Goal: Ask a question

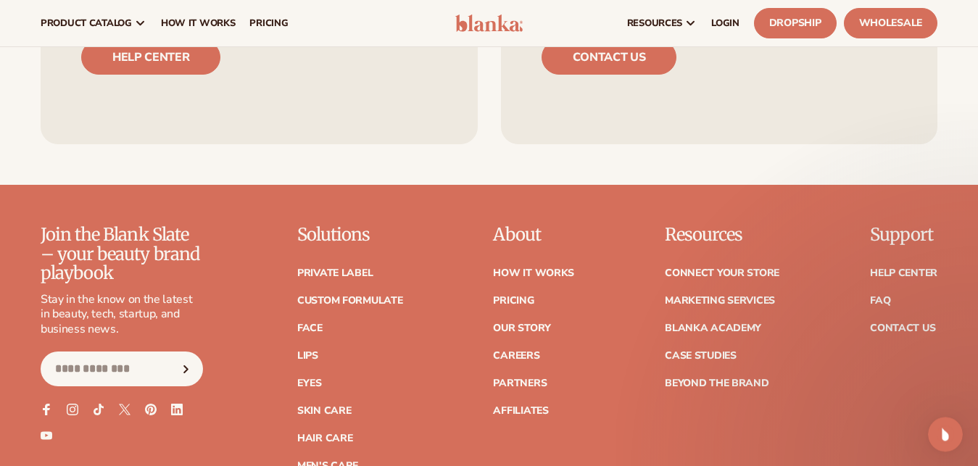
scroll to position [5839, 0]
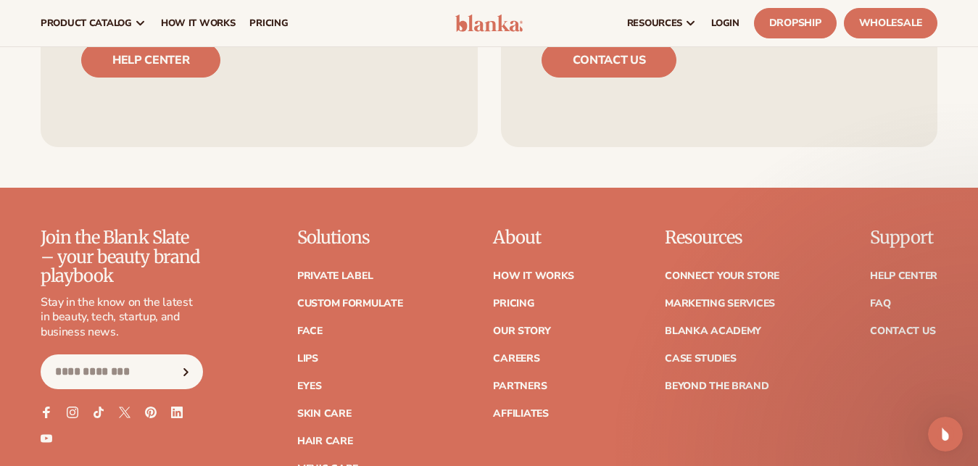
click at [475, 392] on div "Join the Blank Slate – your beauty brand playbook Stay in the know on the lates…" at bounding box center [489, 364] width 897 height 273
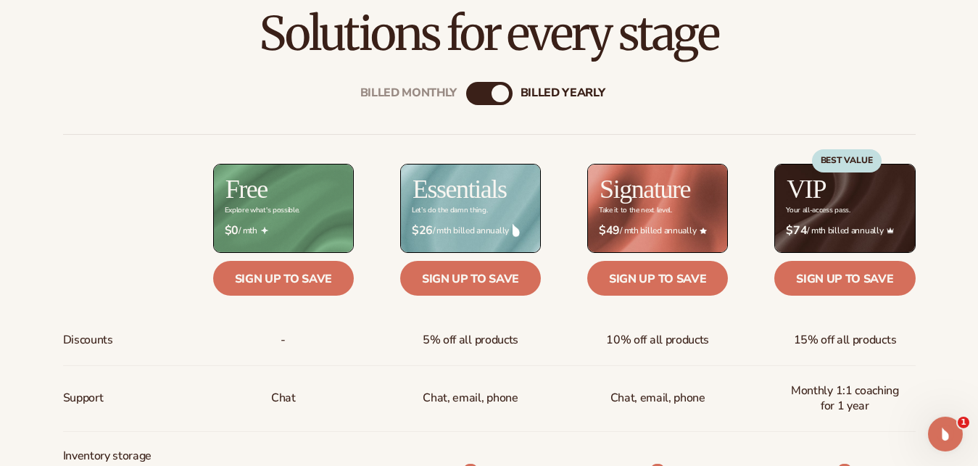
scroll to position [592, 0]
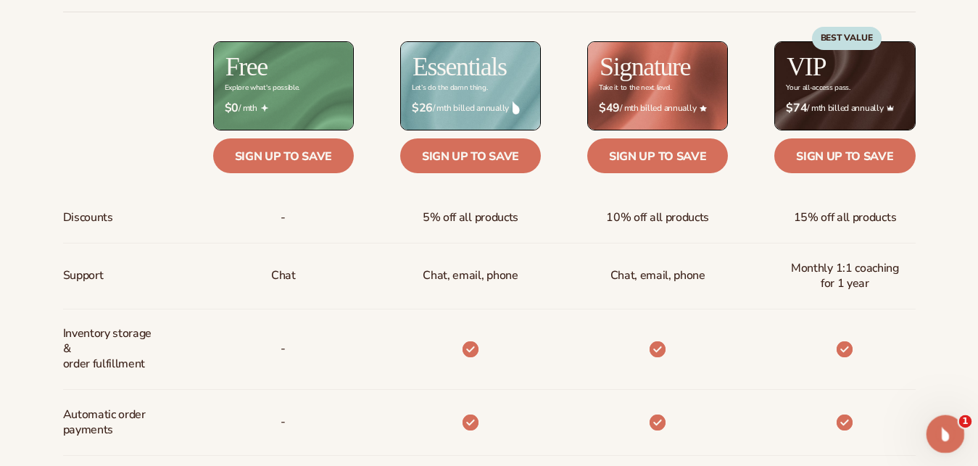
click at [940, 429] on icon "Open Intercom Messenger" at bounding box center [944, 433] width 24 height 24
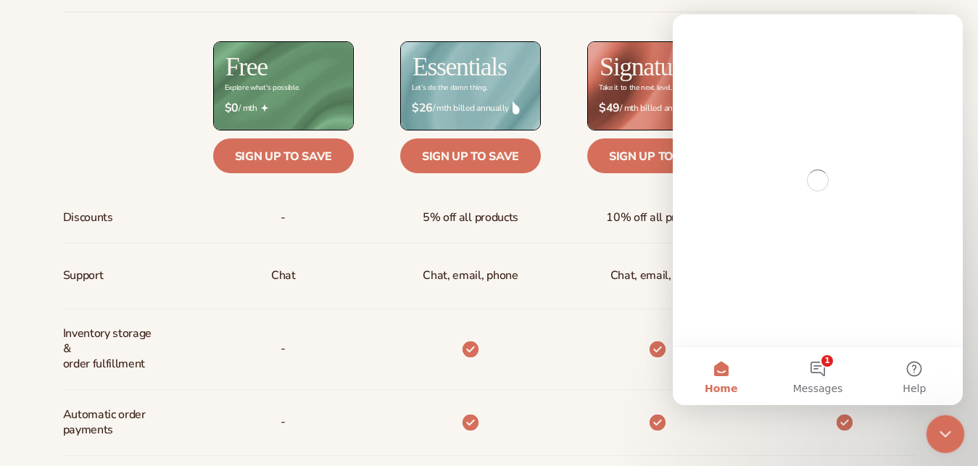
scroll to position [0, 0]
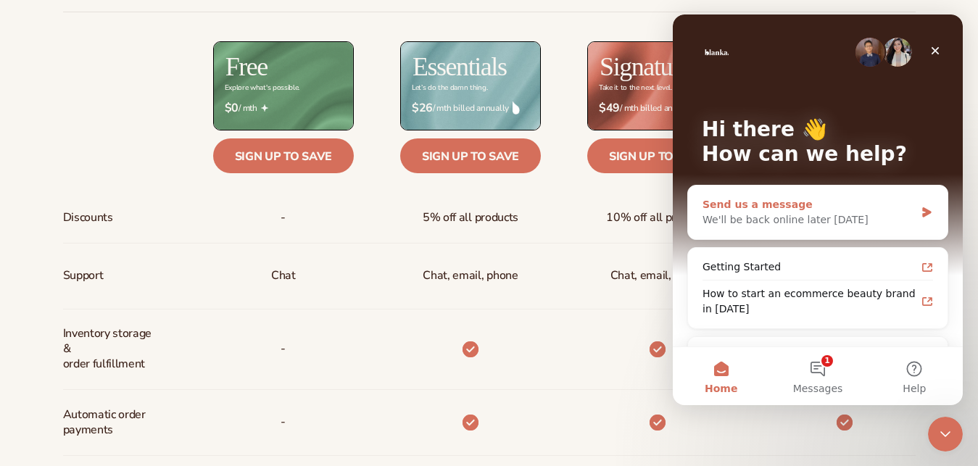
click at [922, 210] on icon "Intercom messenger" at bounding box center [926, 212] width 9 height 10
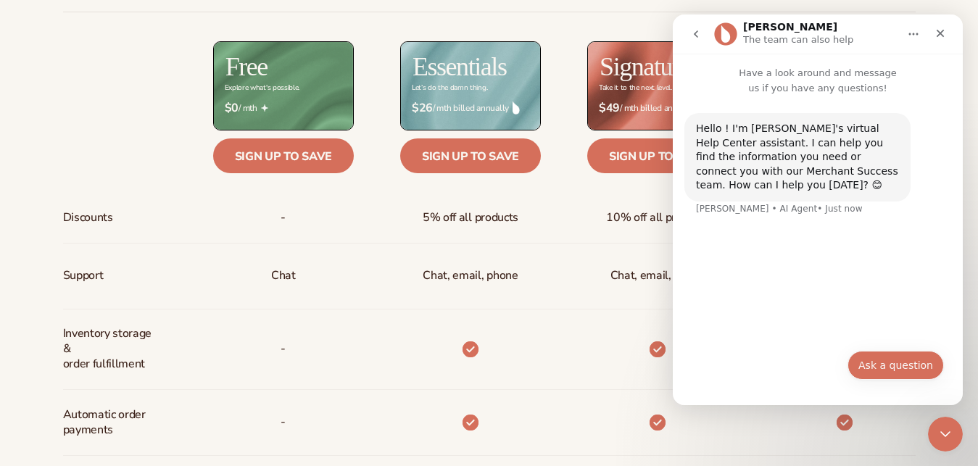
click at [891, 369] on button "Ask a question" at bounding box center [896, 365] width 96 height 29
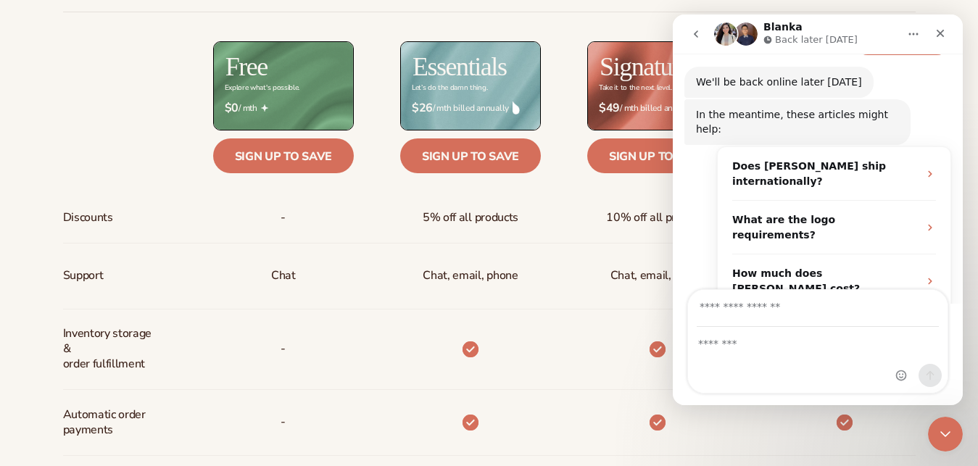
scroll to position [181, 0]
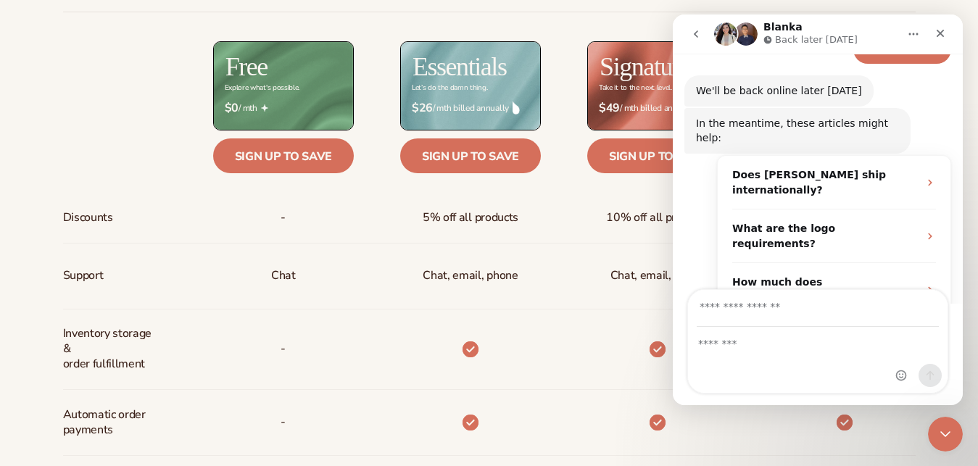
drag, startPoint x: 959, startPoint y: 226, endPoint x: 956, endPoint y: 189, distance: 36.4
click at [956, 189] on div "Hello ! I'm [PERSON_NAME]'s virtual Help Center assistant. I can help you find …" at bounding box center [818, 142] width 290 height 456
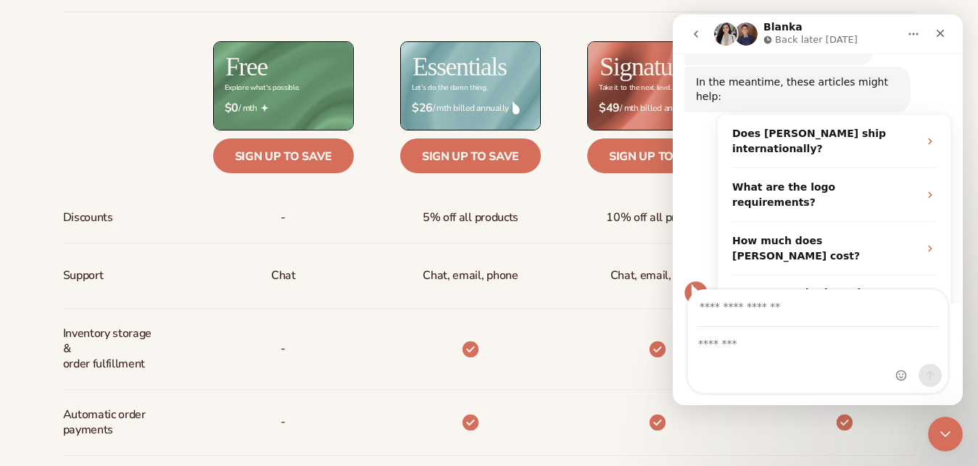
scroll to position [228, 0]
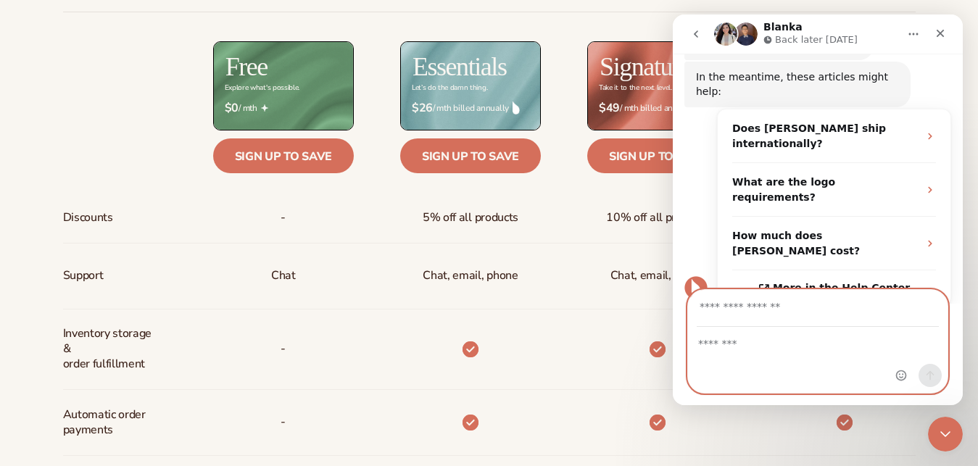
click at [793, 347] on textarea "Message…" at bounding box center [818, 340] width 260 height 25
type textarea "*"
click at [827, 344] on textarea "**********" at bounding box center [818, 340] width 260 height 25
type textarea "**********"
click at [804, 309] on input "Your email" at bounding box center [818, 308] width 242 height 37
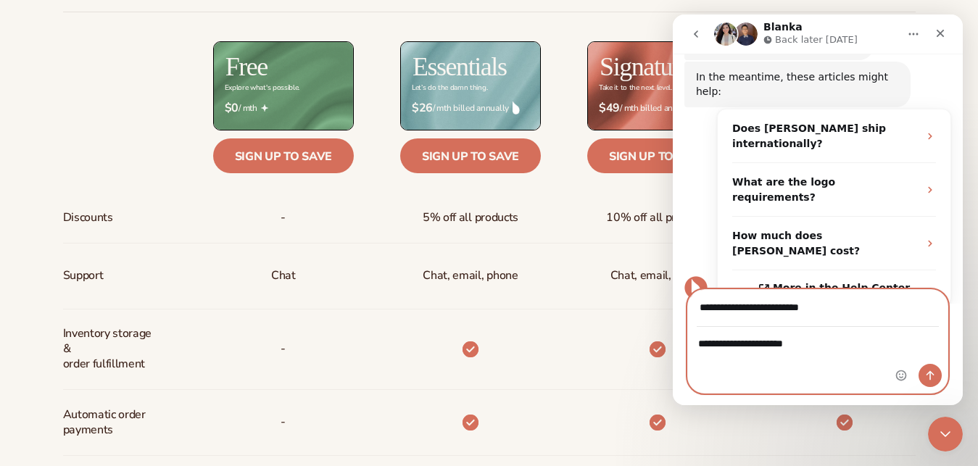
type input "**********"
click at [928, 378] on icon "Send a message…" at bounding box center [931, 376] width 12 height 12
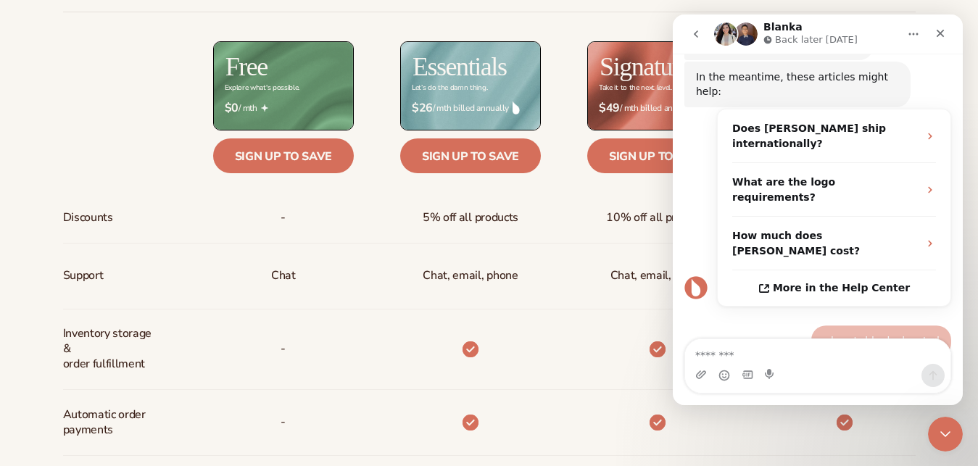
scroll to position [221, 0]
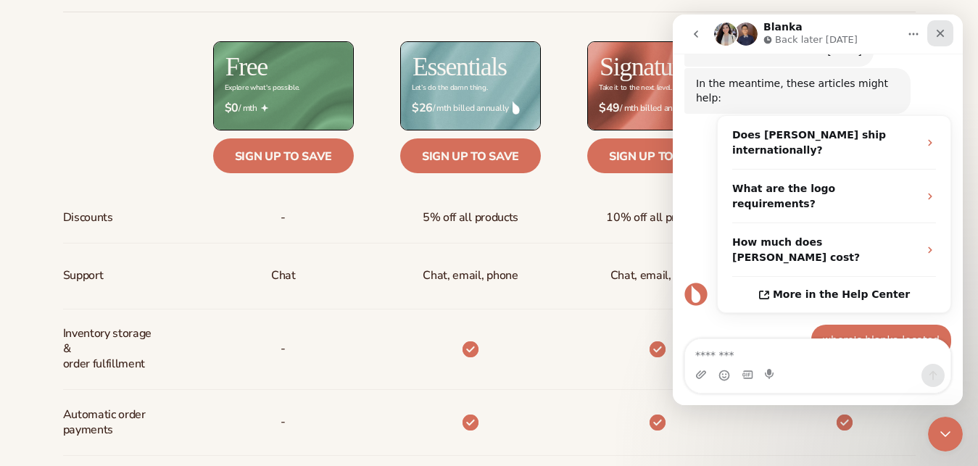
click at [941, 41] on div "Close" at bounding box center [941, 33] width 26 height 26
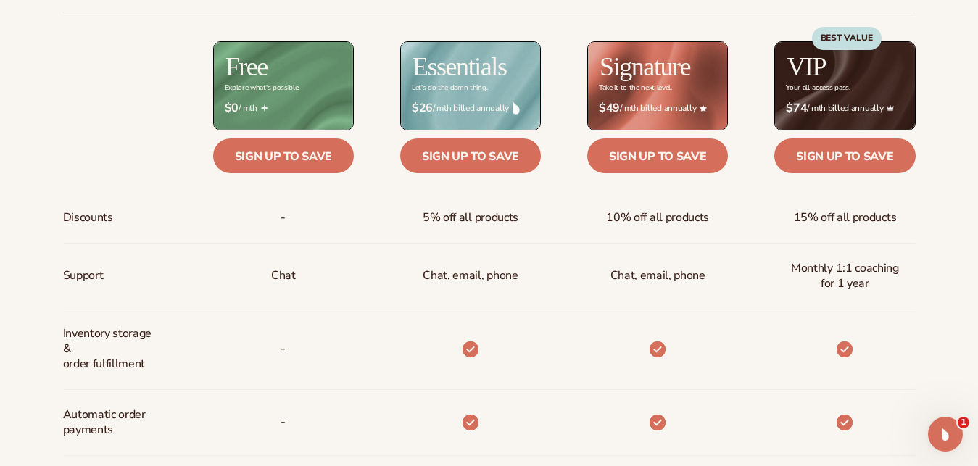
scroll to position [0, 0]
click at [956, 168] on div "Billed Monthly billed Yearly Billed Monthly billed Yearly Discounts Support Inv…" at bounding box center [489, 424] width 934 height 976
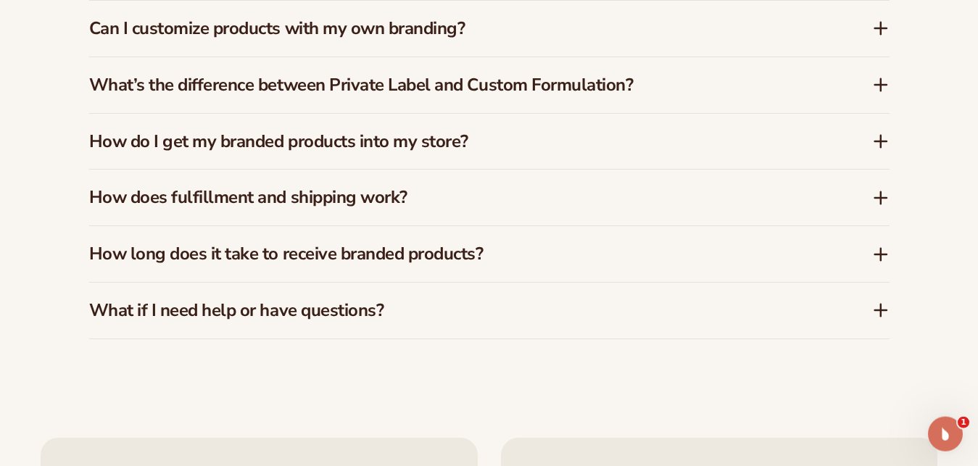
scroll to position [2527, 0]
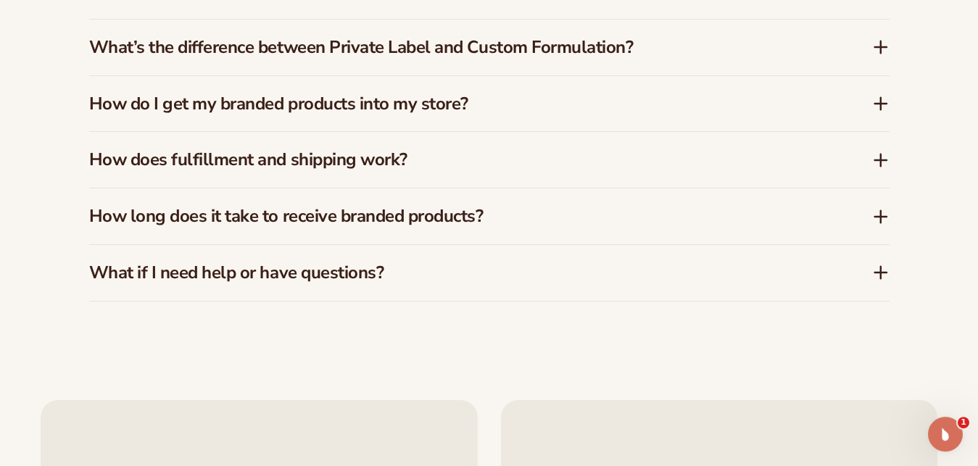
click at [884, 217] on icon at bounding box center [881, 217] width 12 height 0
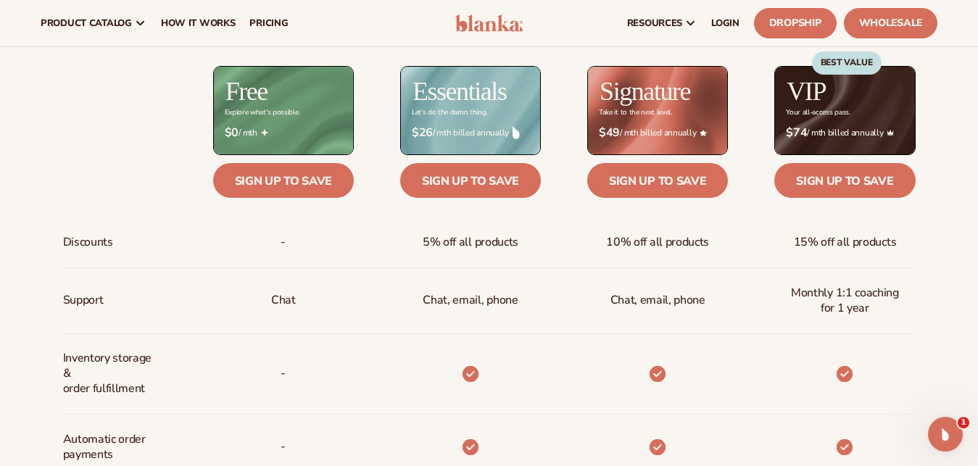
scroll to position [530, 0]
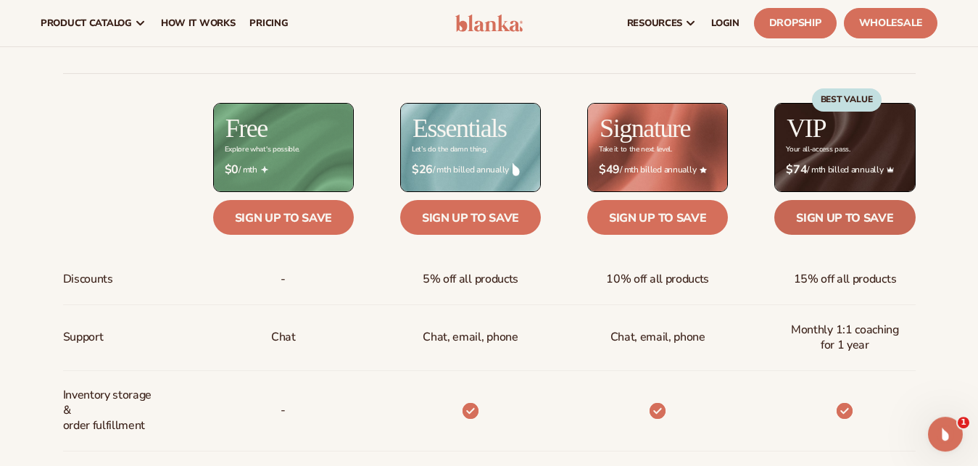
click at [887, 218] on link "Sign up to save" at bounding box center [845, 217] width 141 height 35
